Goal: Find specific page/section: Find specific page/section

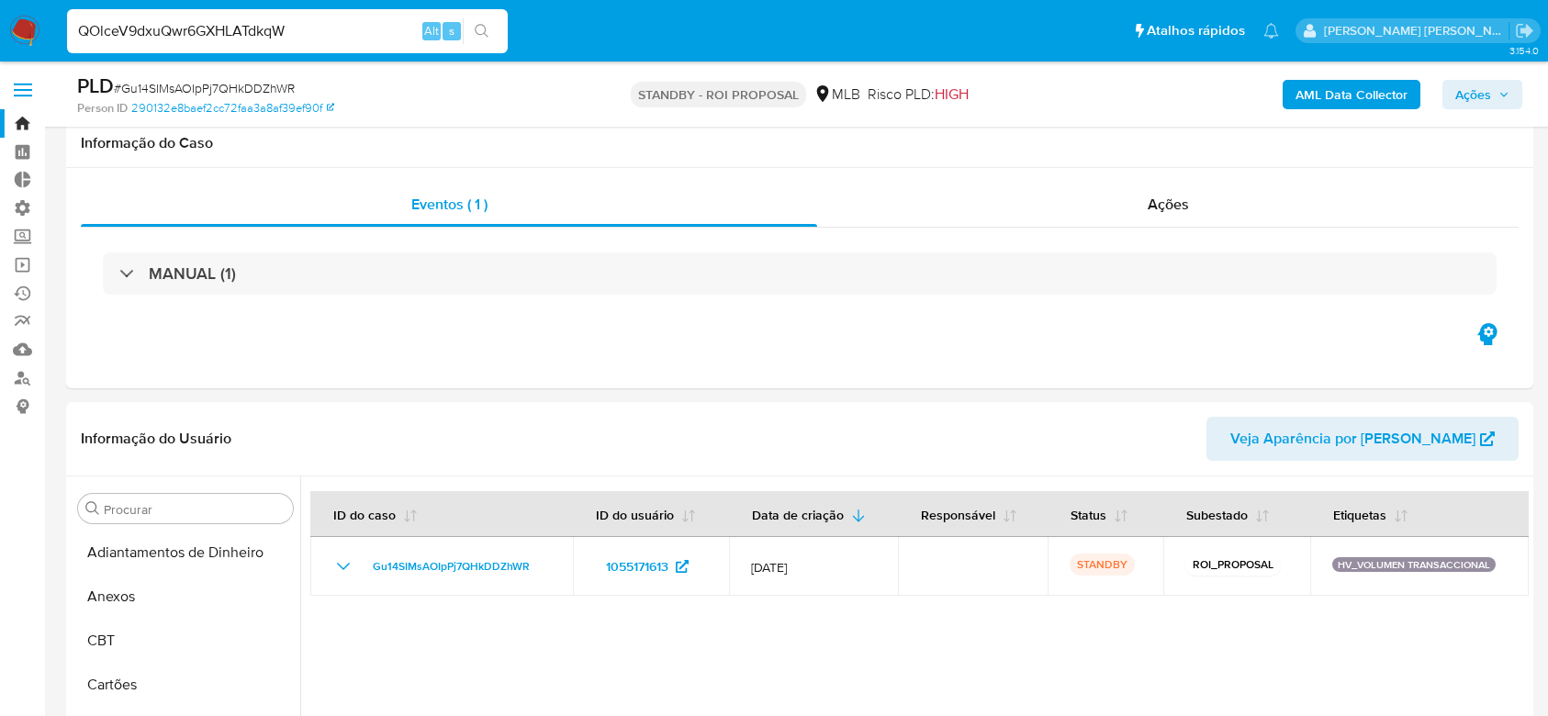
select select "10"
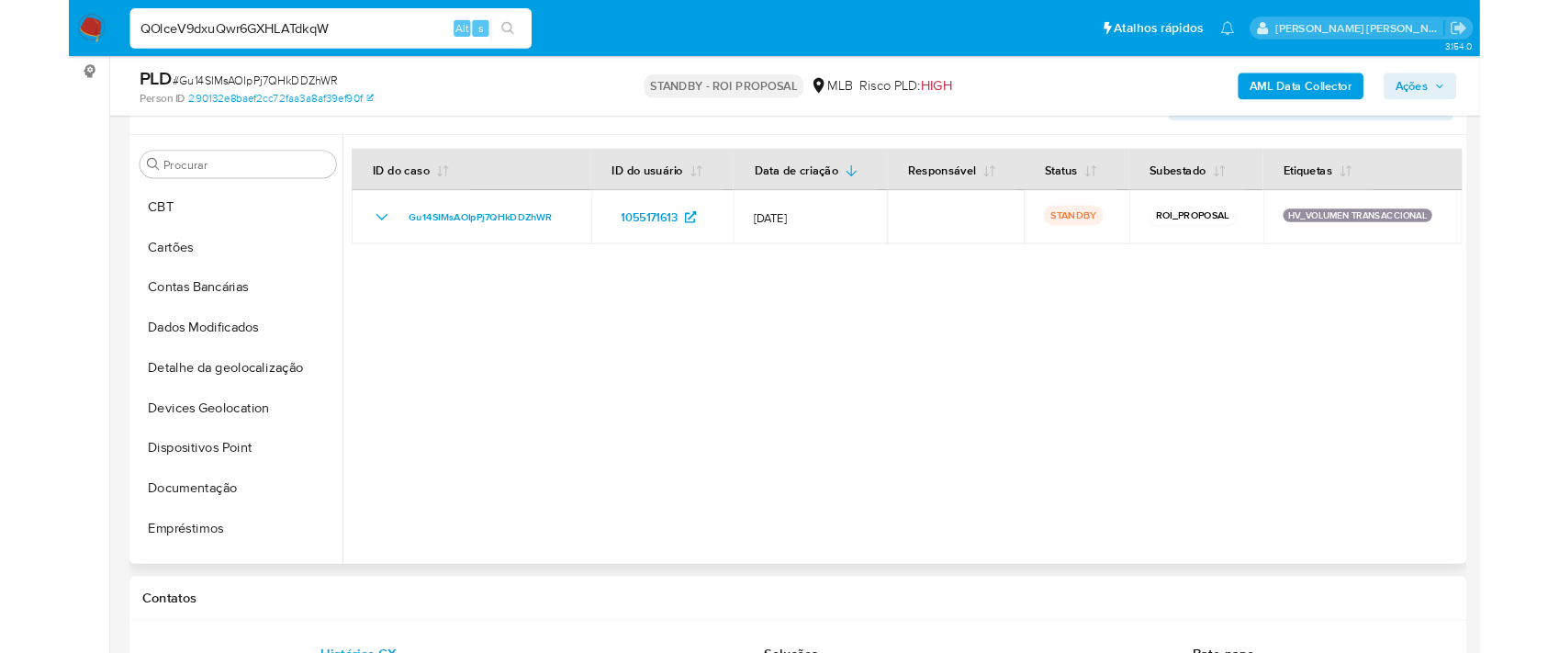
scroll to position [367, 0]
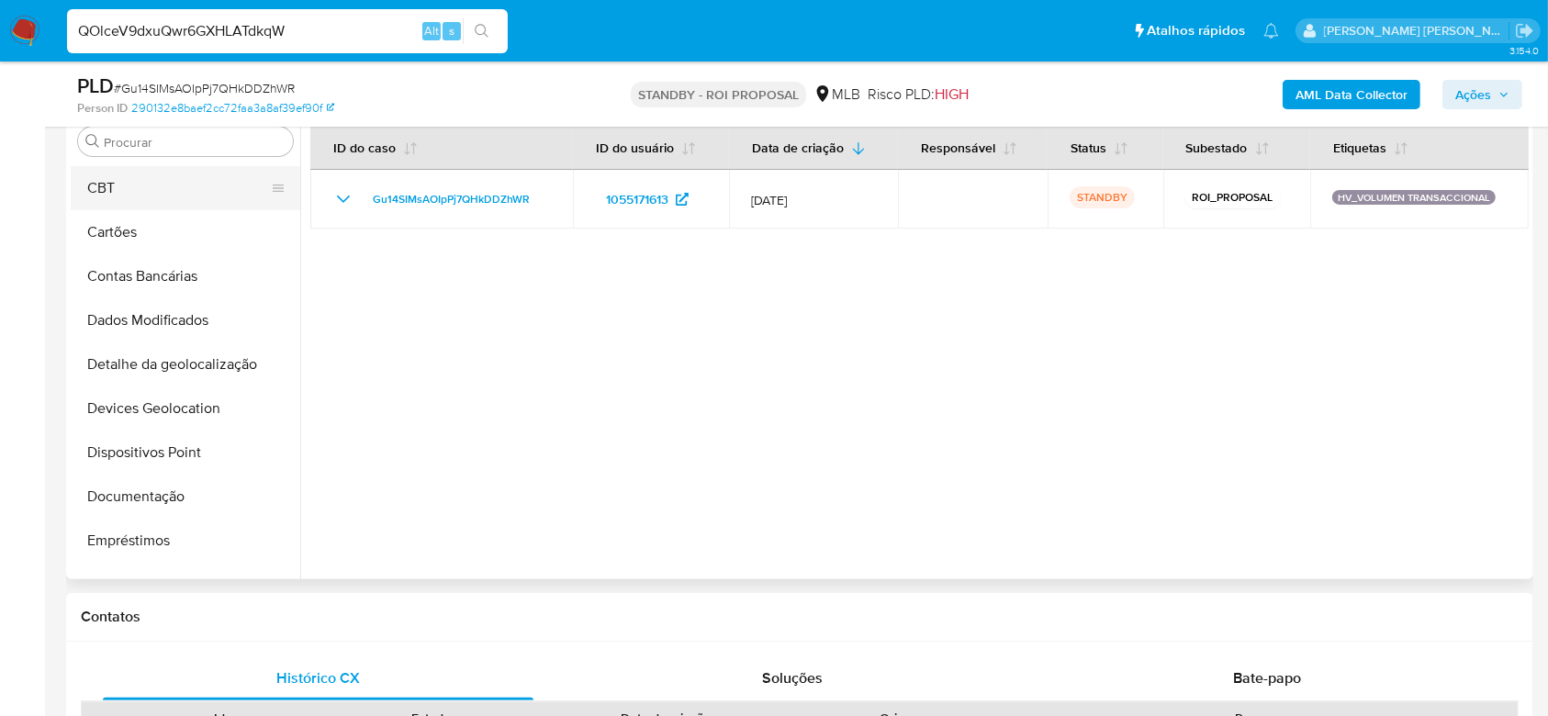
click at [130, 193] on button "CBT" at bounding box center [178, 188] width 215 height 44
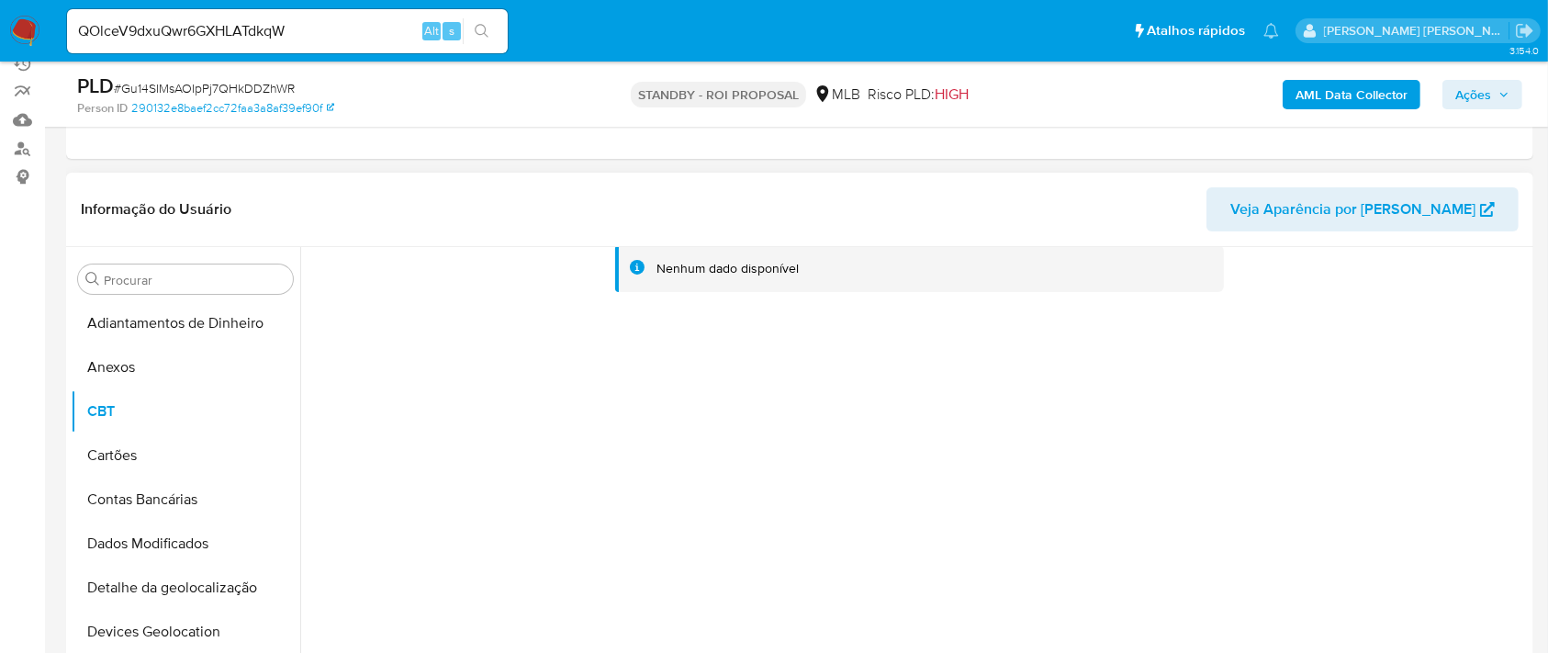
scroll to position [244, 0]
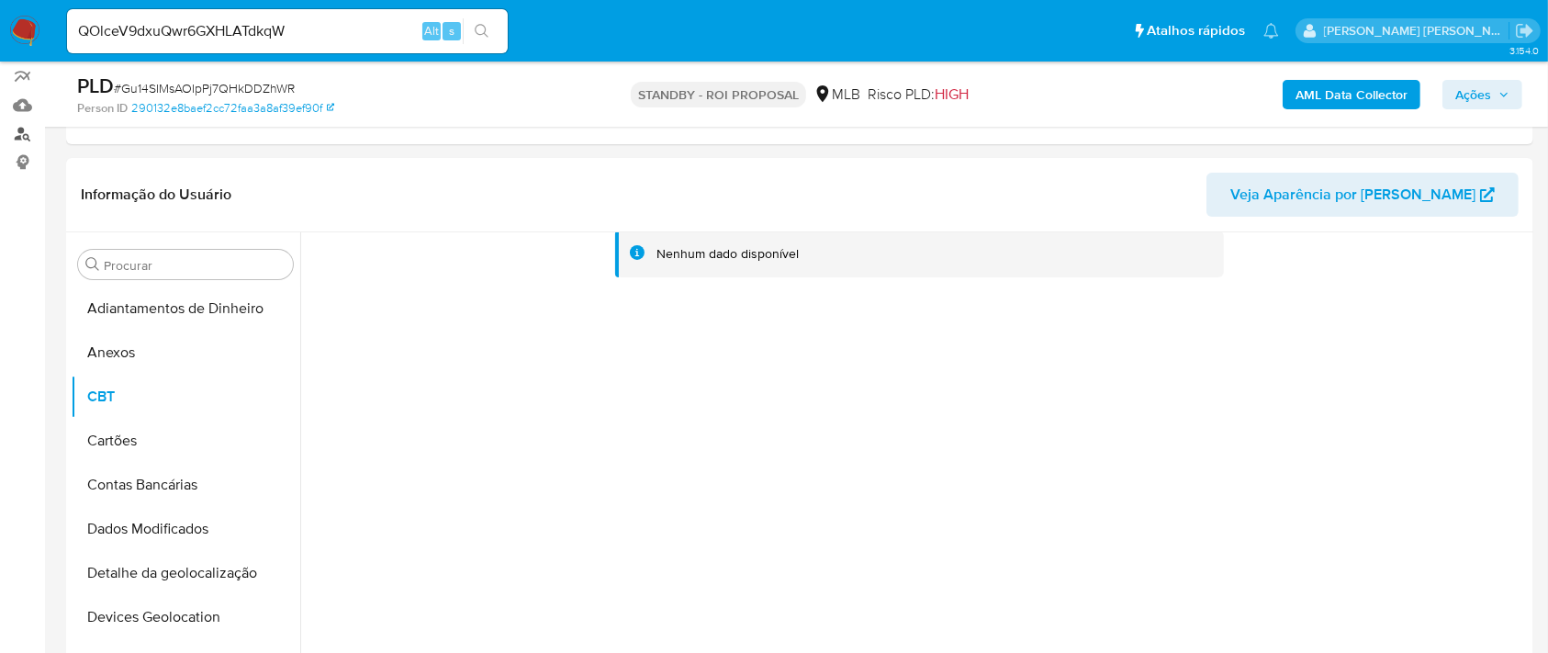
click at [24, 135] on link "Localizador de pessoas" at bounding box center [109, 133] width 218 height 28
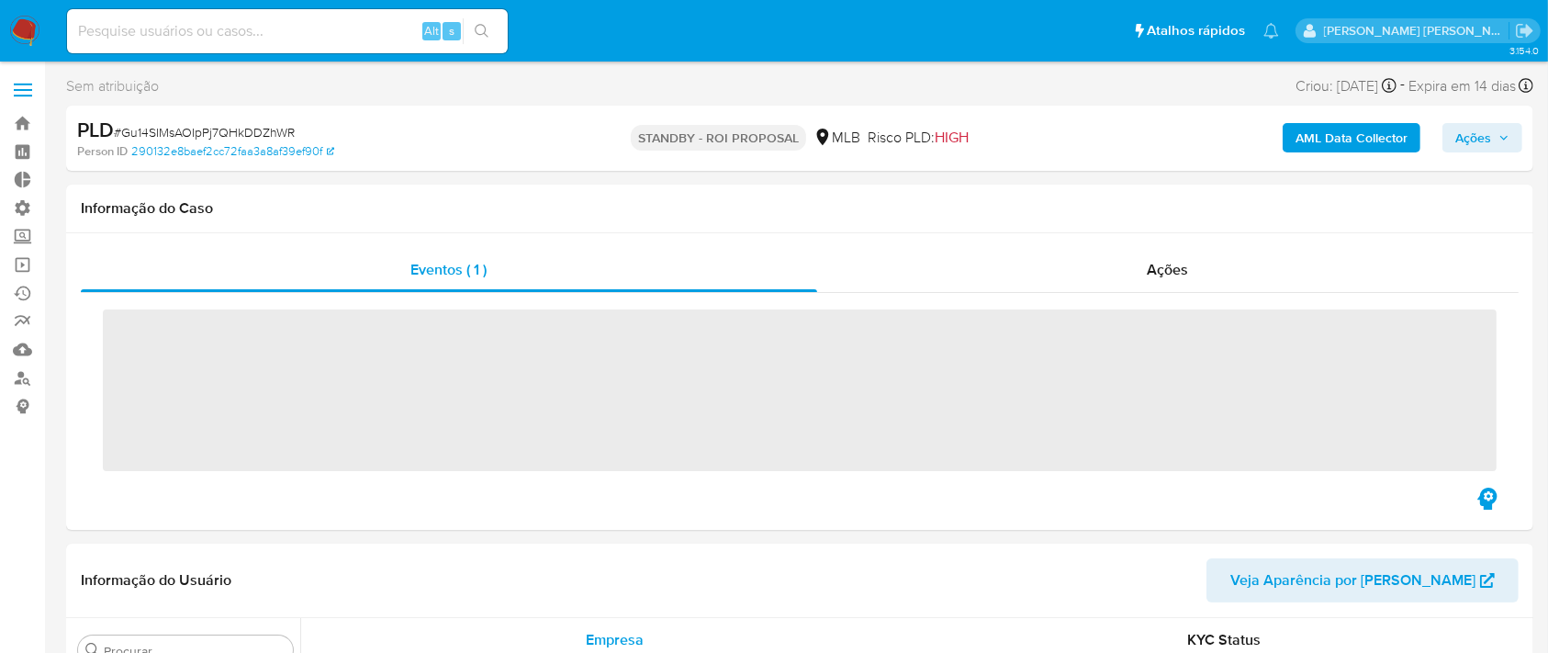
scroll to position [820, 0]
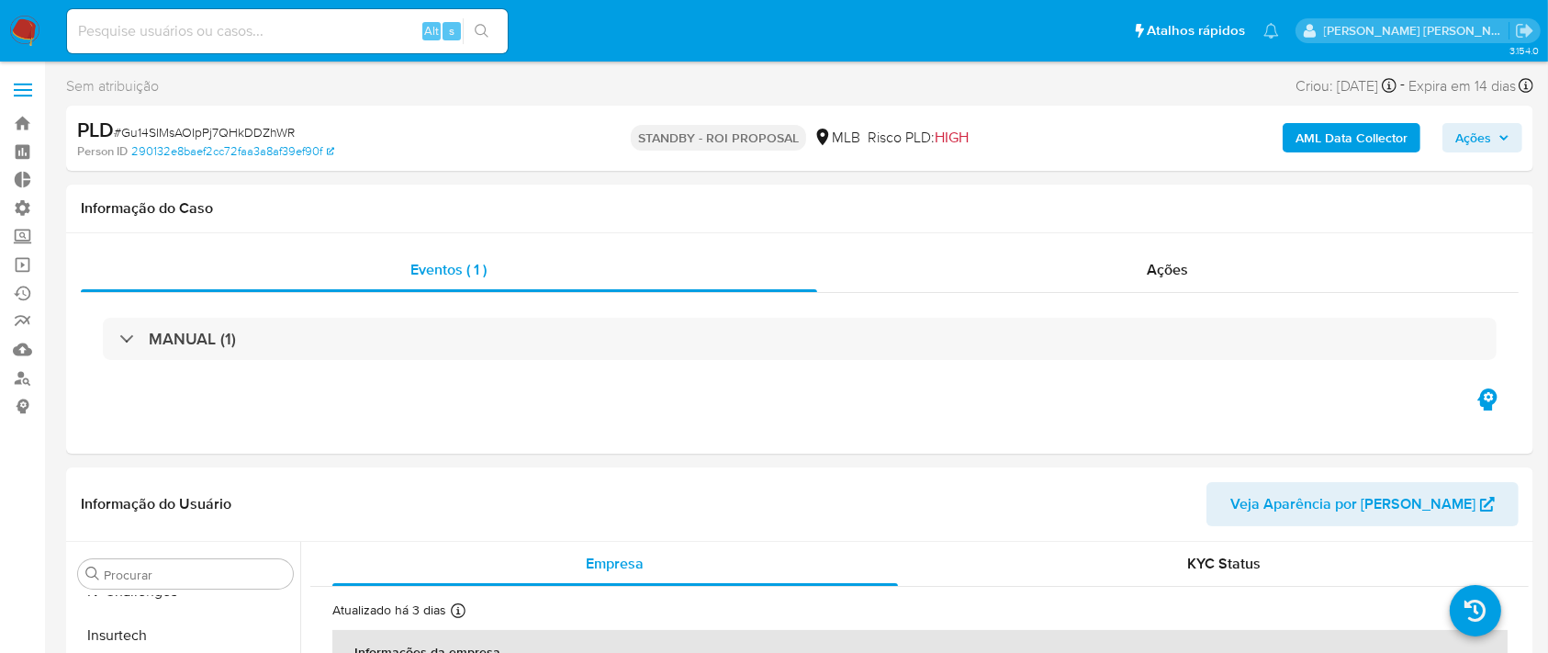
select select "10"
click at [21, 114] on link "Bandeja" at bounding box center [109, 123] width 218 height 28
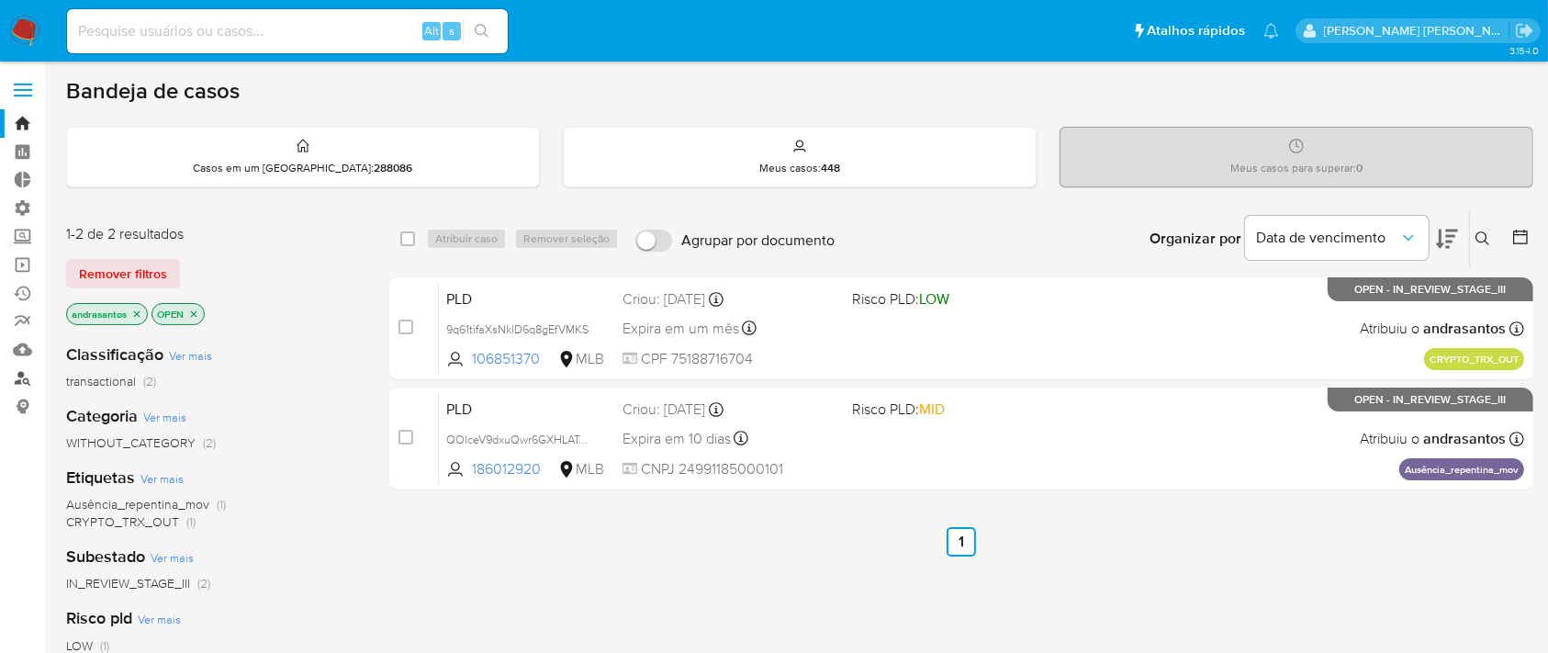
click at [26, 378] on link "Localizador de pessoas" at bounding box center [109, 377] width 218 height 28
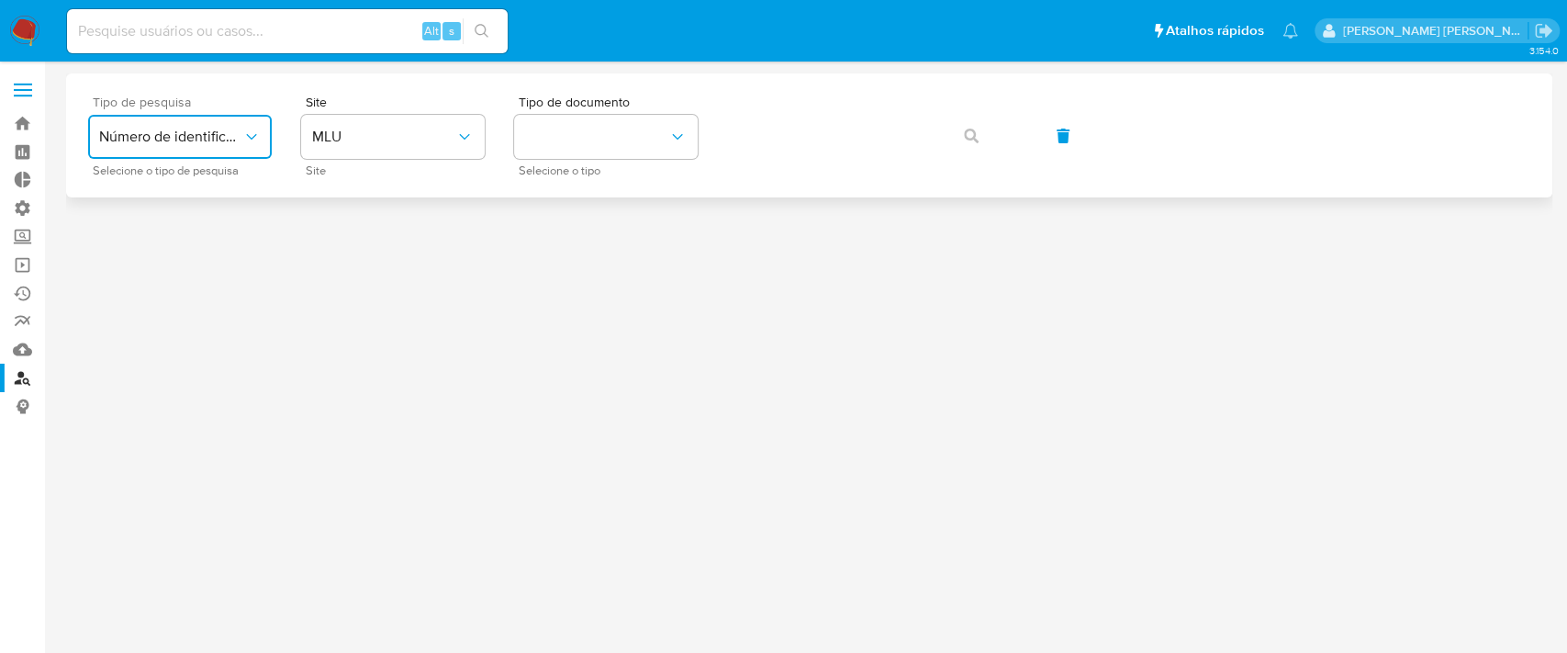
click at [248, 128] on icon "typeSearch" at bounding box center [251, 137] width 18 height 18
click at [683, 150] on button "identificationType" at bounding box center [606, 137] width 184 height 44
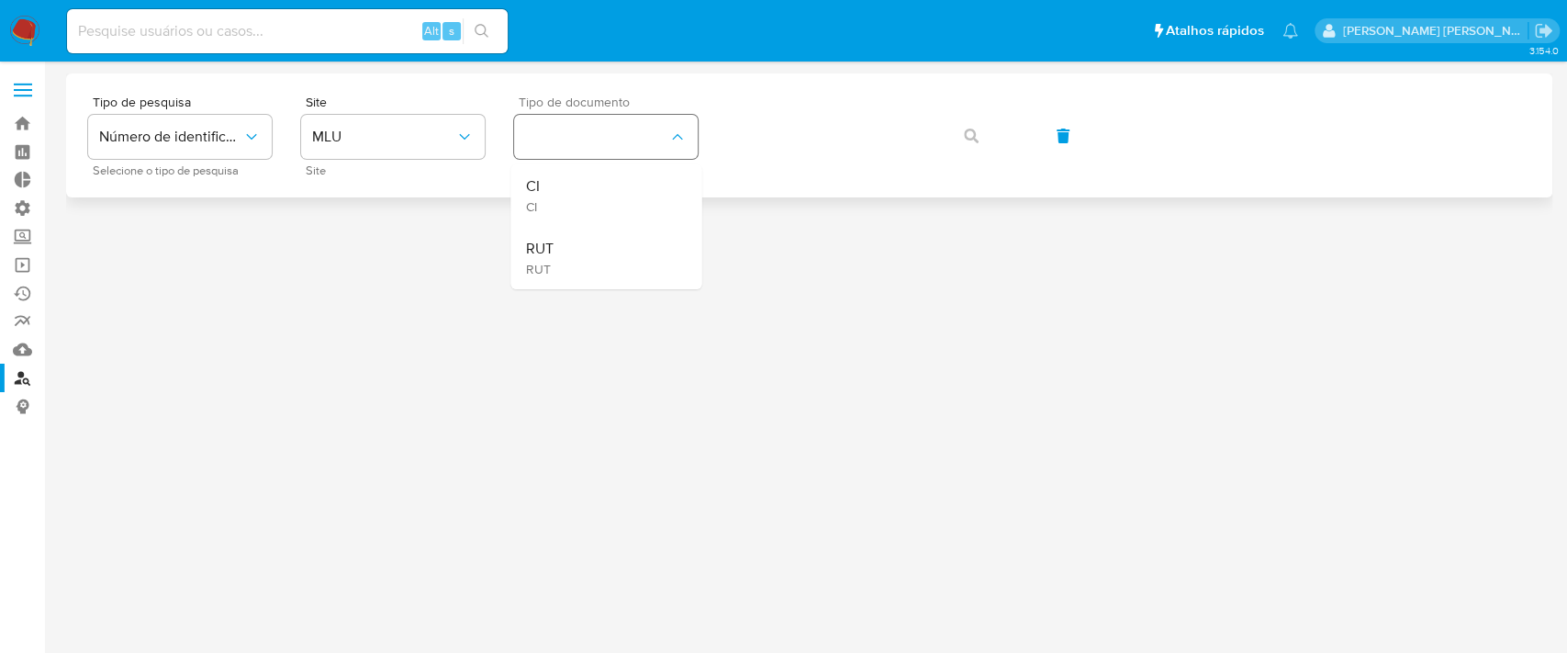
click at [683, 150] on button "identificationType" at bounding box center [606, 137] width 184 height 44
click at [241, 137] on span "Número de identificação" at bounding box center [170, 137] width 143 height 18
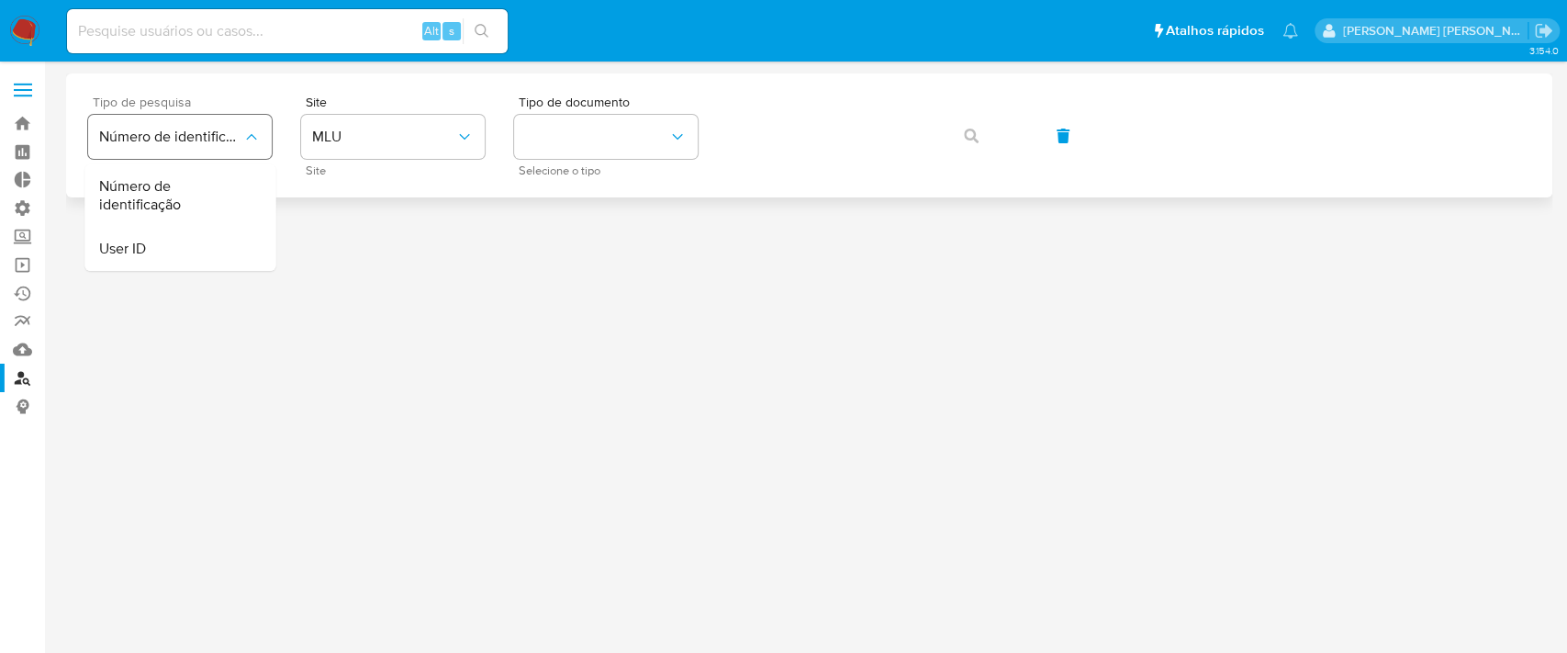
click at [241, 137] on span "Número de identificação" at bounding box center [170, 137] width 143 height 18
